Goal: Task Accomplishment & Management: Use online tool/utility

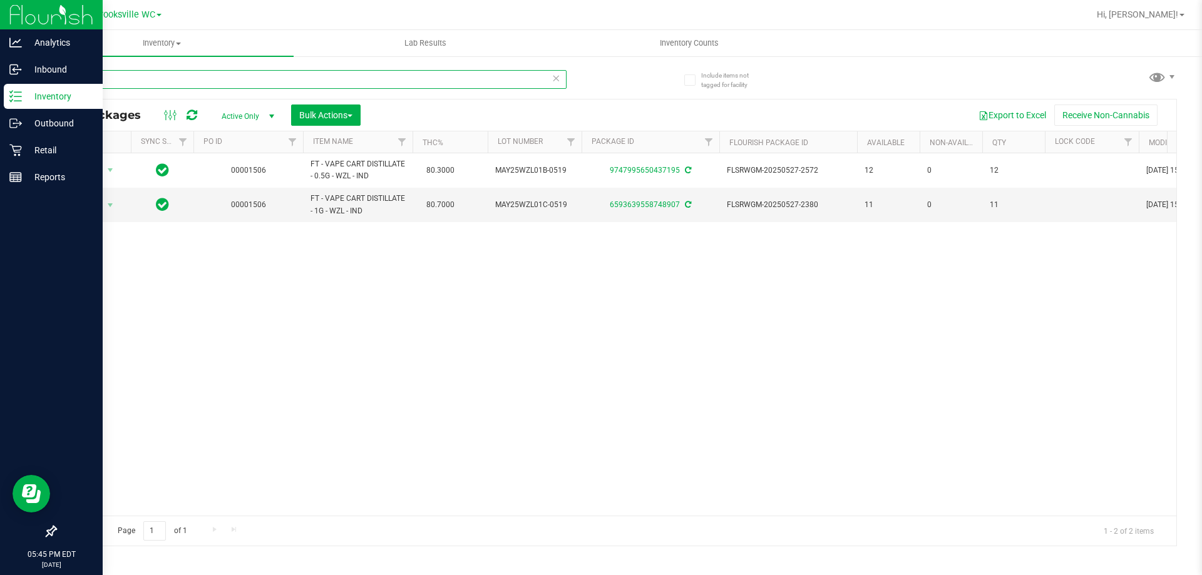
drag, startPoint x: 124, startPoint y: 86, endPoint x: 0, endPoint y: 19, distance: 140.6
click at [0, 78] on div "Analytics Inbound Inventory Outbound Retail Reports 05:45 PM EDT [DATE] 08/22 B…" at bounding box center [601, 287] width 1202 height 575
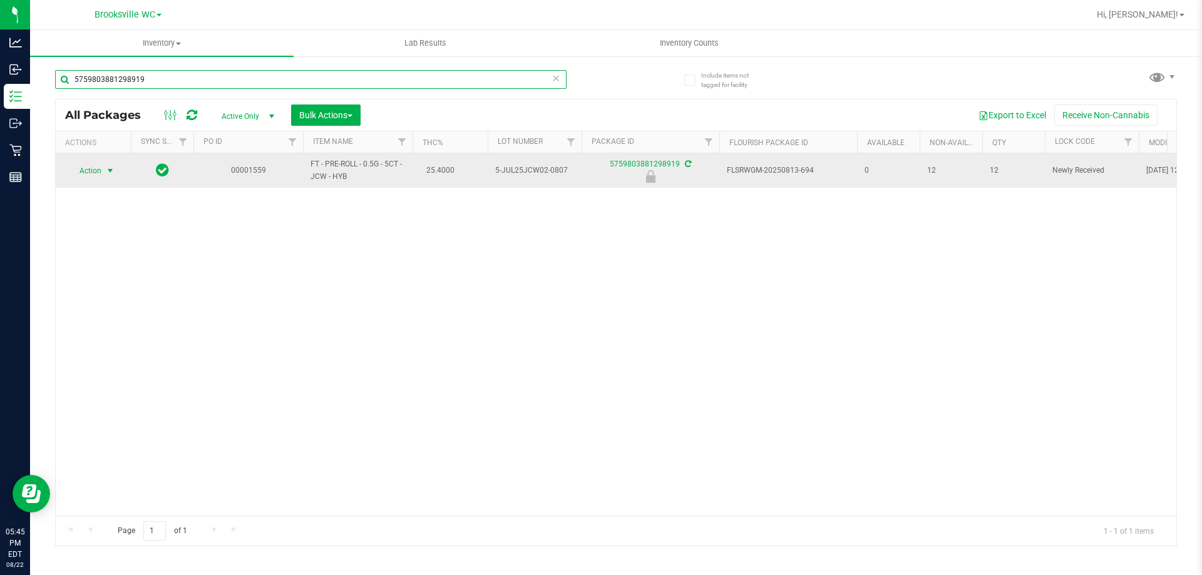
type input "5759803881298919"
click at [88, 171] on span "Action" at bounding box center [85, 171] width 34 height 18
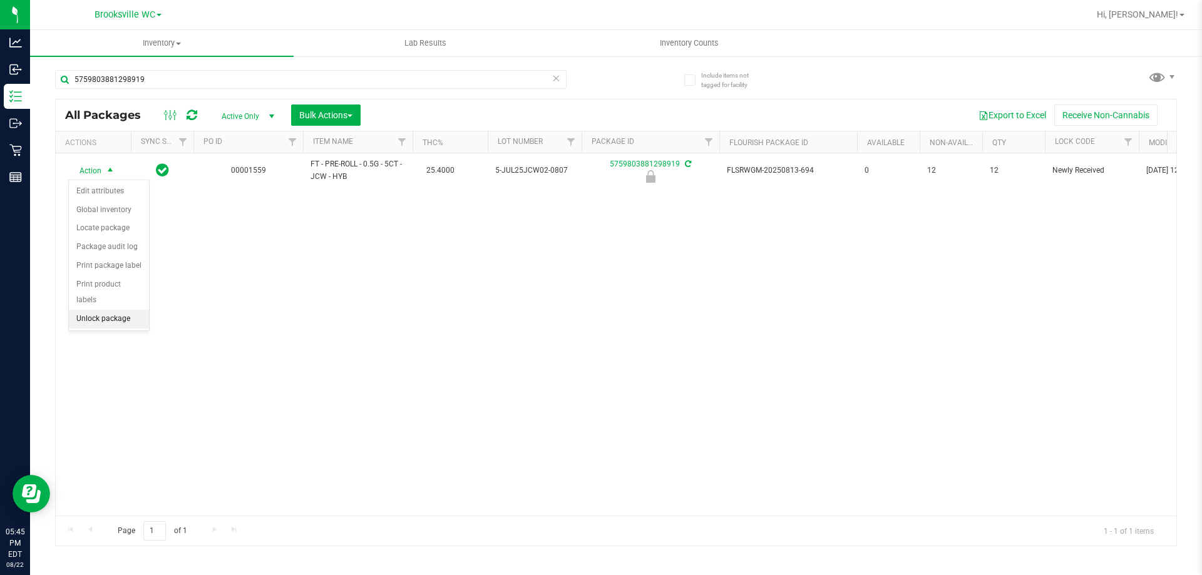
click at [105, 310] on li "Unlock package" at bounding box center [109, 319] width 80 height 19
click at [163, 72] on div "5759803881298919" at bounding box center [335, 79] width 561 height 40
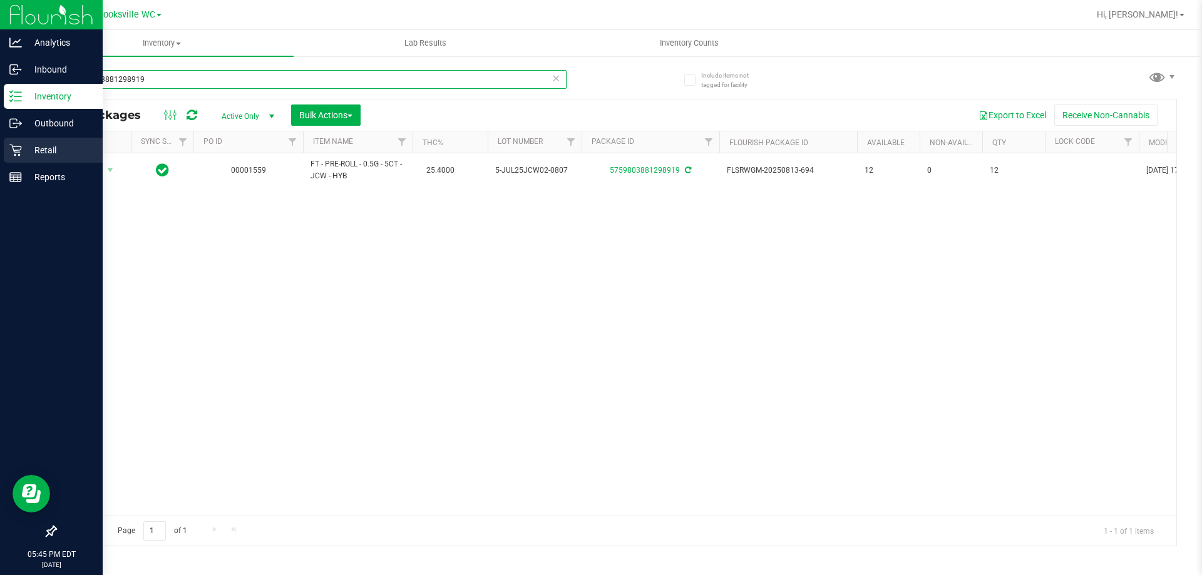
drag, startPoint x: 162, startPoint y: 74, endPoint x: 0, endPoint y: 139, distance: 174.7
click at [0, 139] on div "Analytics Inbound Inventory Outbound Retail Reports 05:45 PM EDT [DATE] 08/22 B…" at bounding box center [601, 287] width 1202 height 575
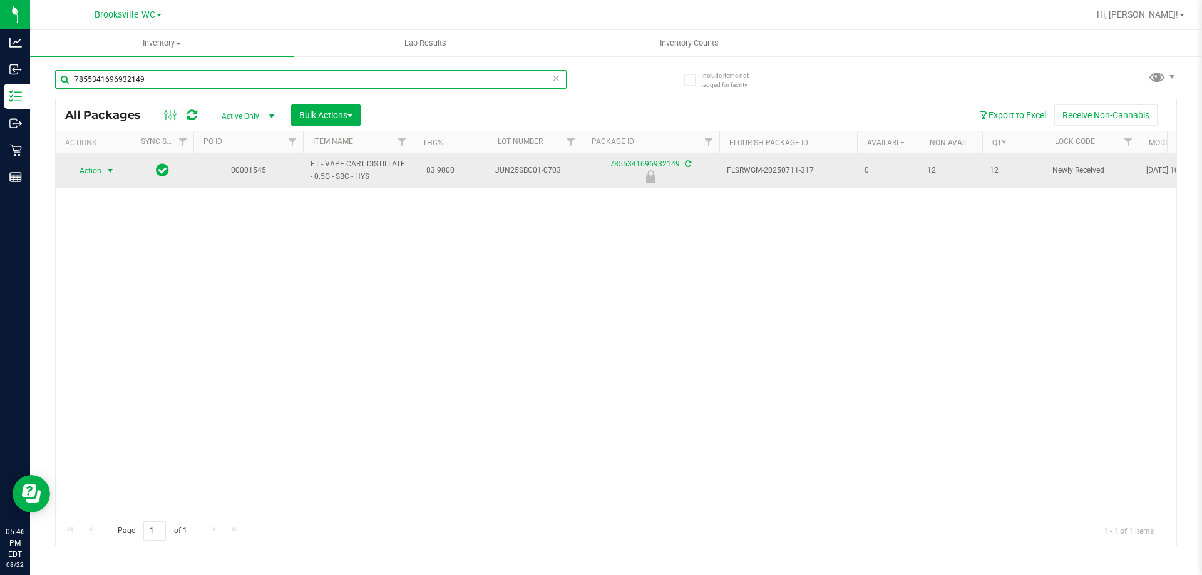
type input "7855341696932149"
click at [93, 168] on span "Action" at bounding box center [85, 171] width 34 height 18
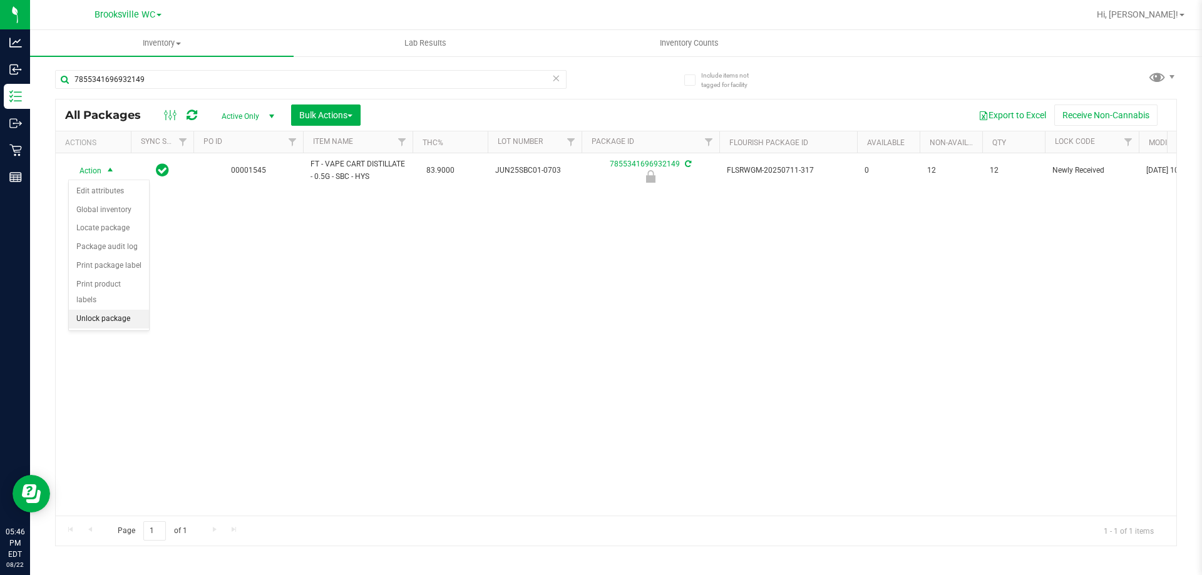
click at [121, 310] on li "Unlock package" at bounding box center [109, 319] width 80 height 19
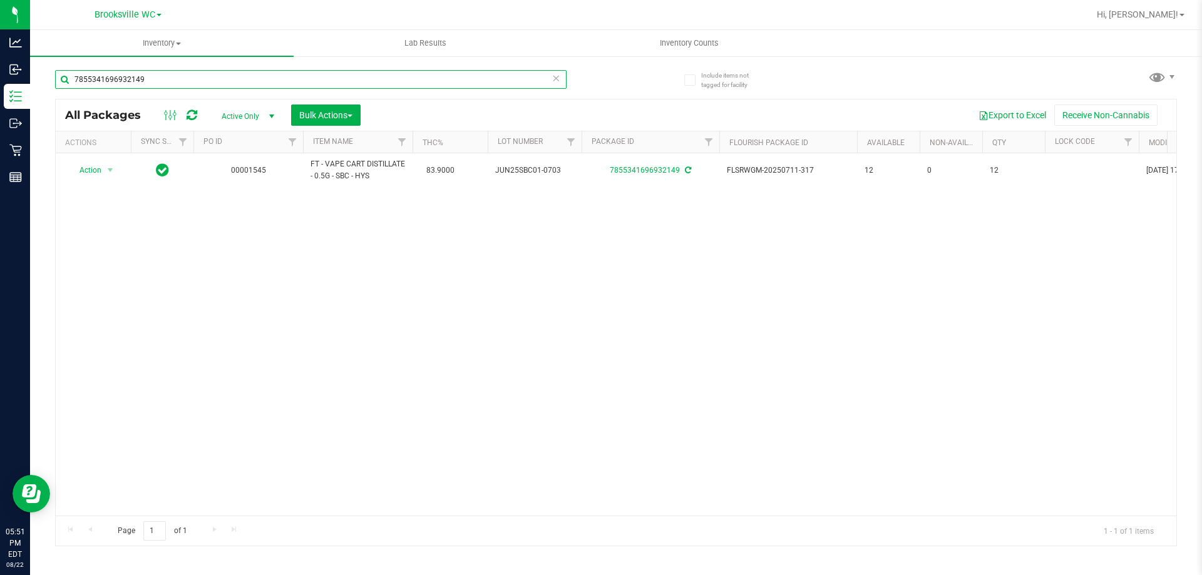
click at [237, 87] on input "7855341696932149" at bounding box center [310, 79] width 511 height 19
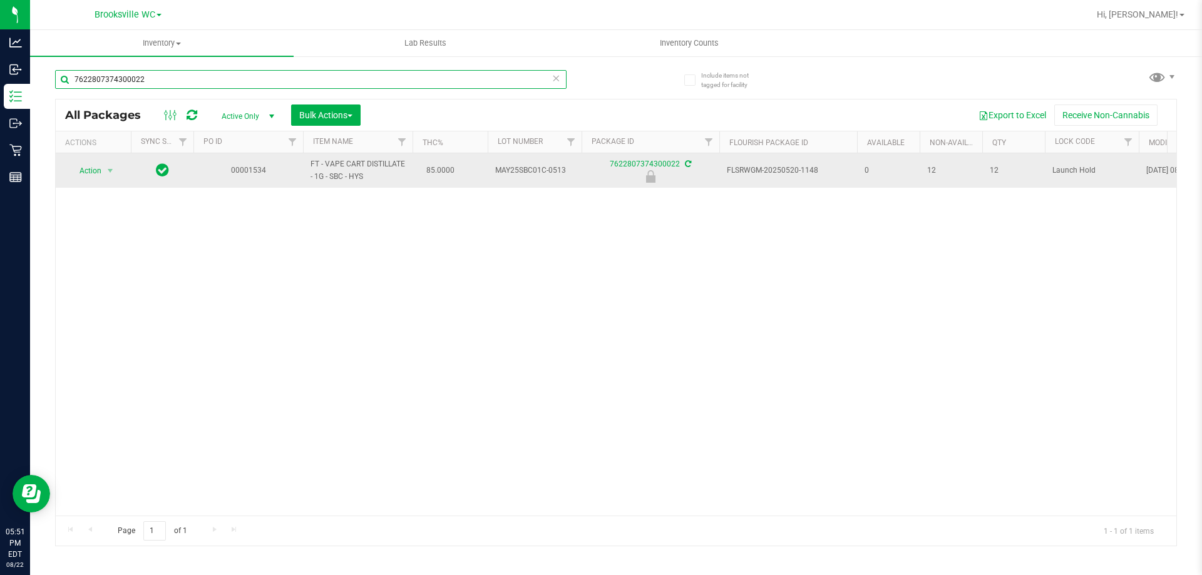
type input "7622807374300022"
click at [83, 170] on span "Action" at bounding box center [85, 171] width 34 height 18
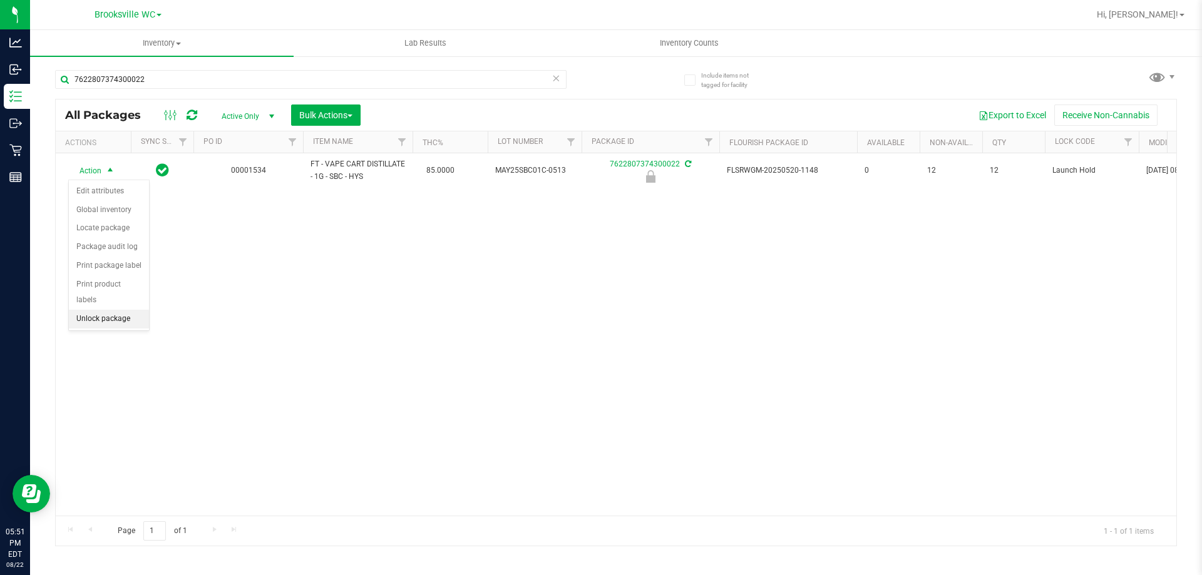
click at [115, 310] on li "Unlock package" at bounding box center [109, 319] width 80 height 19
